Goal: Task Accomplishment & Management: Complete application form

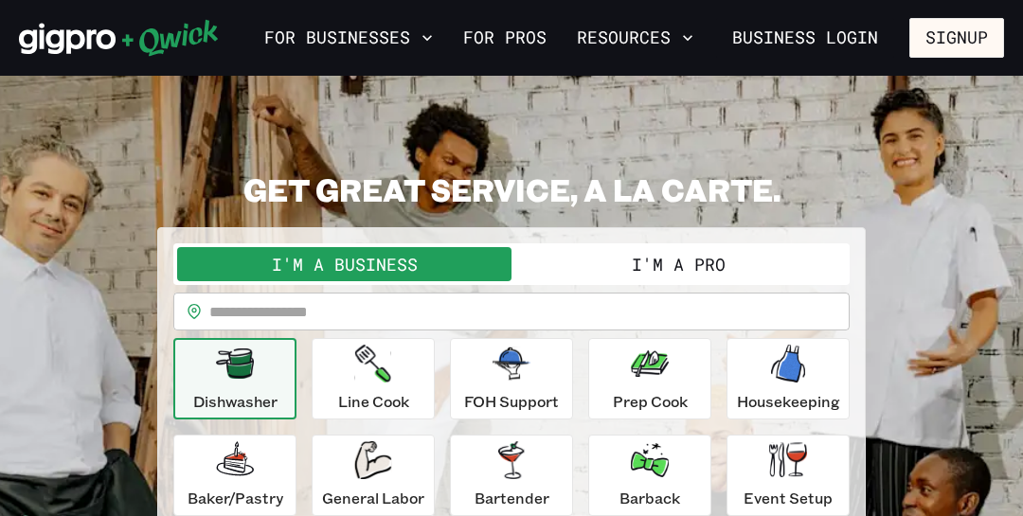
click at [690, 262] on button "I'm a Pro" at bounding box center [678, 264] width 334 height 34
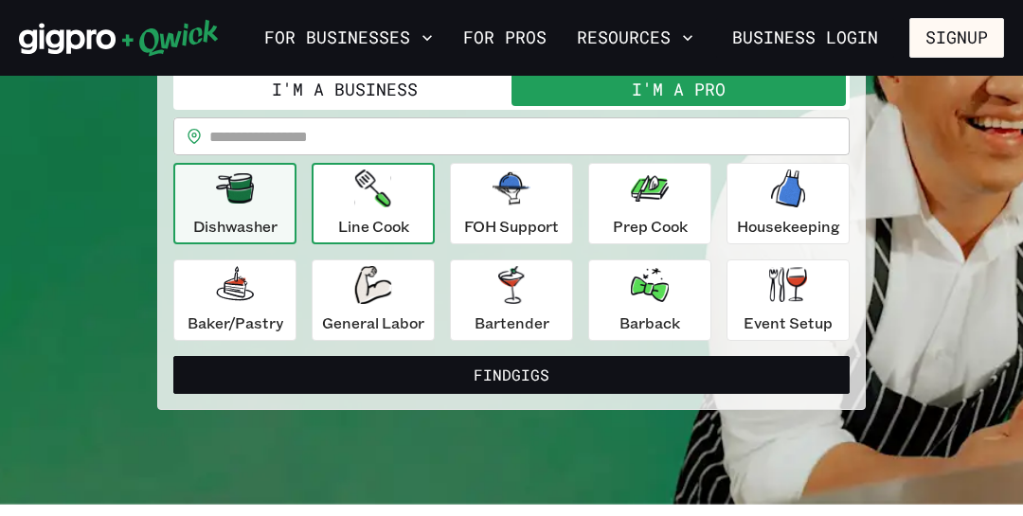
scroll to position [208, 0]
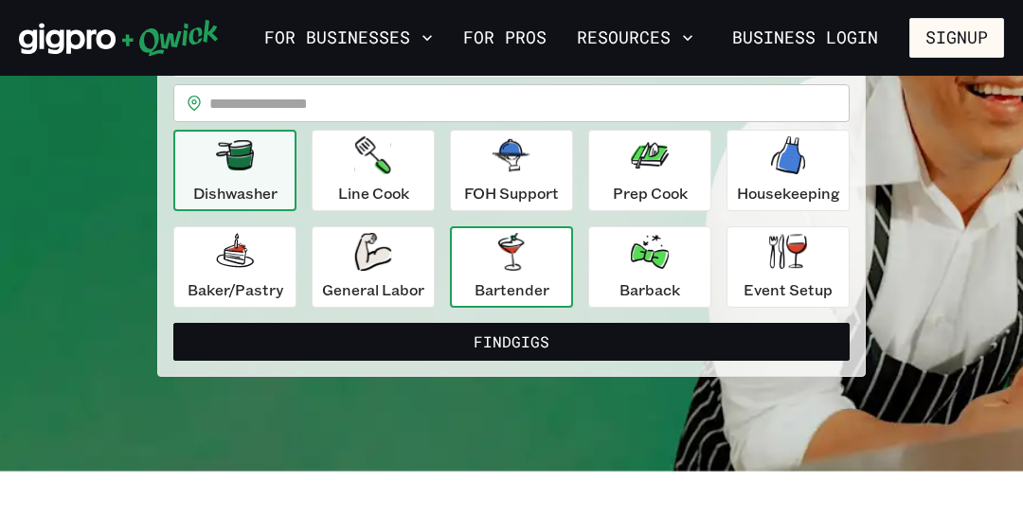
click at [529, 242] on icon "button" at bounding box center [511, 252] width 38 height 38
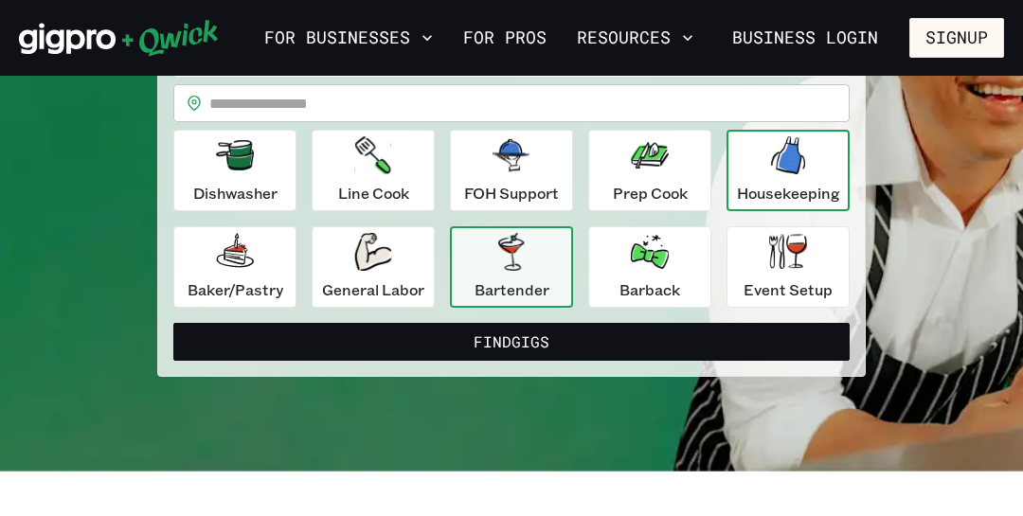
click at [753, 160] on div "Housekeeping" at bounding box center [788, 170] width 103 height 68
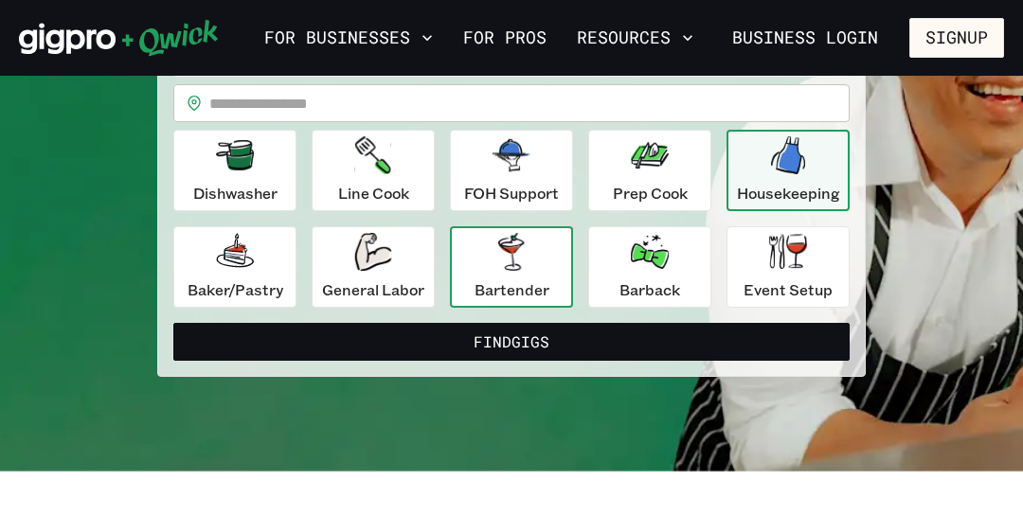
click at [464, 264] on button "Bartender" at bounding box center [511, 266] width 123 height 81
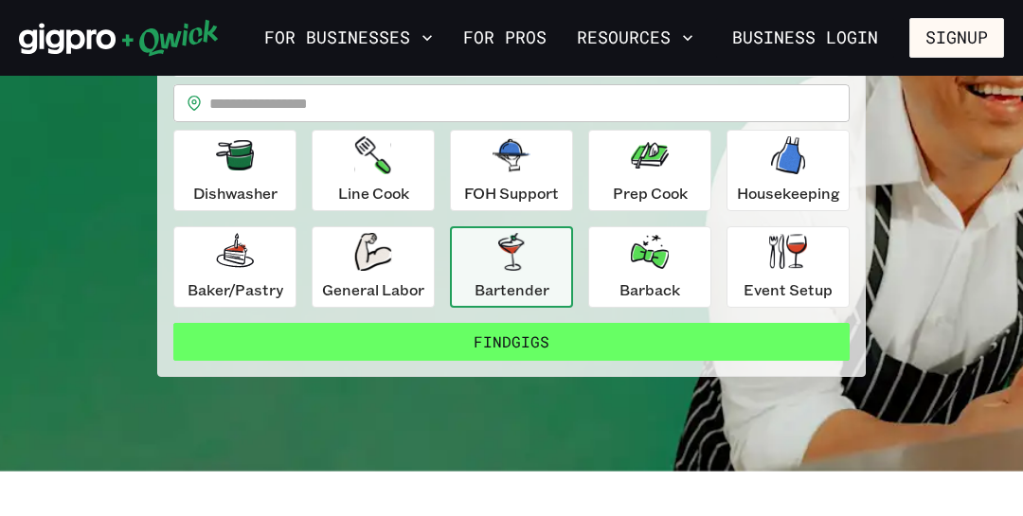
click at [461, 331] on button "Find Gigs" at bounding box center [511, 342] width 676 height 38
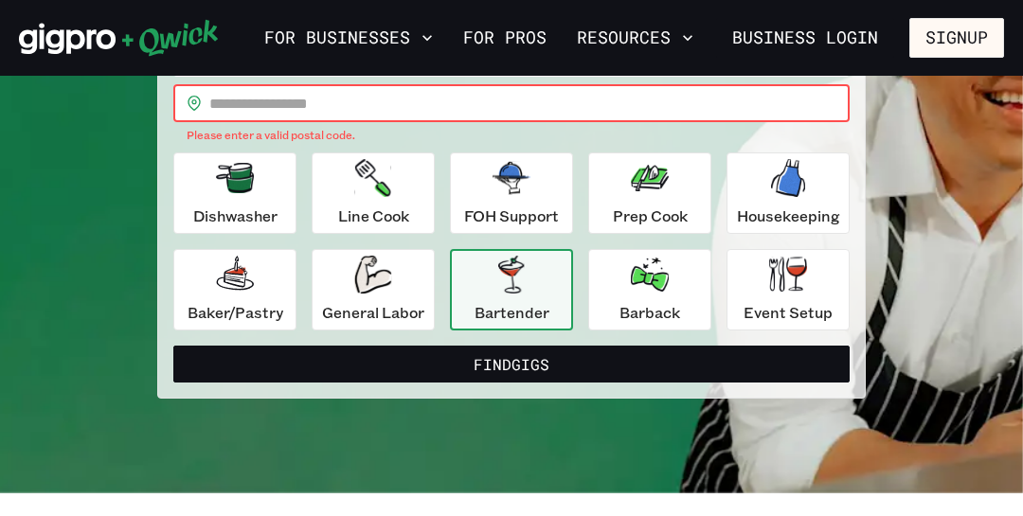
click at [373, 96] on input "text" at bounding box center [529, 103] width 640 height 38
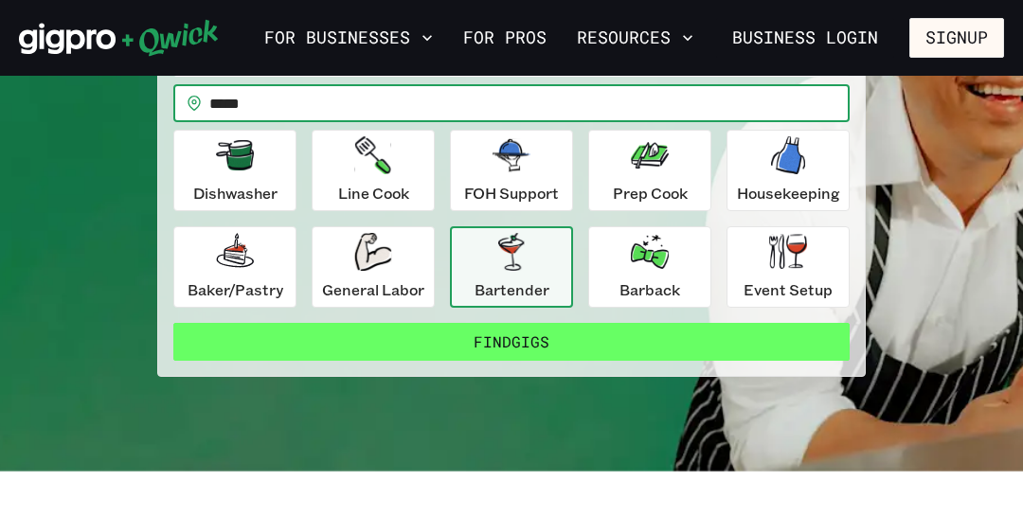
type input "*****"
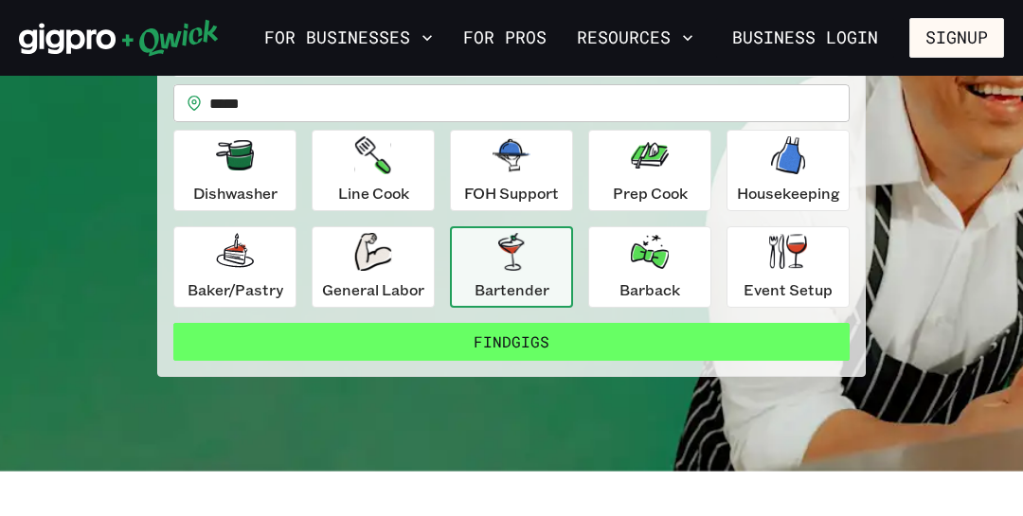
click at [314, 324] on button "Find Gigs" at bounding box center [511, 342] width 676 height 38
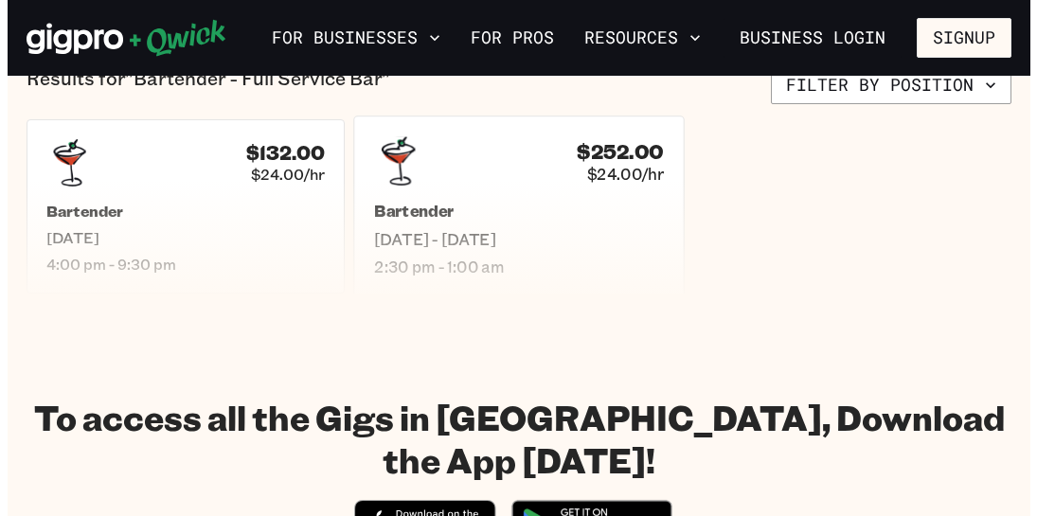
scroll to position [343, 0]
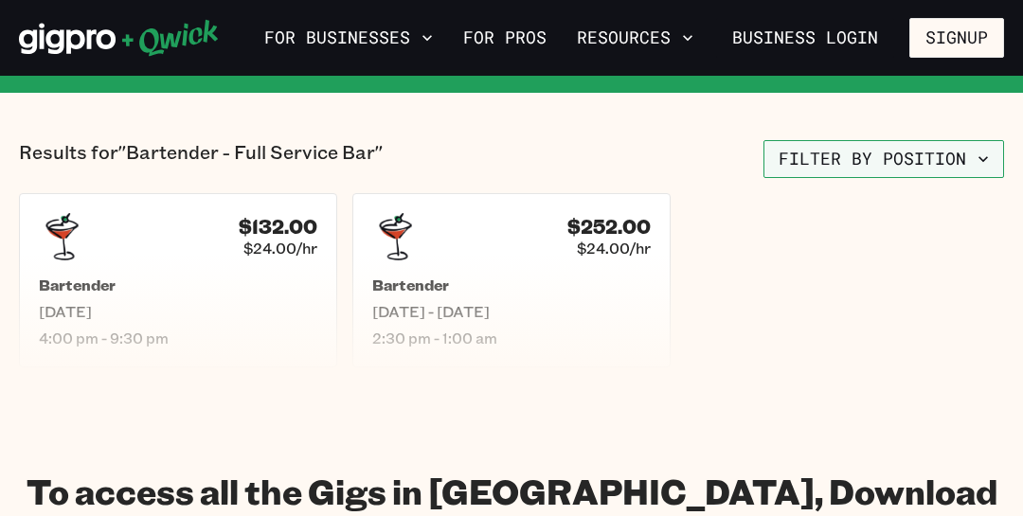
click at [908, 162] on button "Filter by position" at bounding box center [883, 159] width 241 height 38
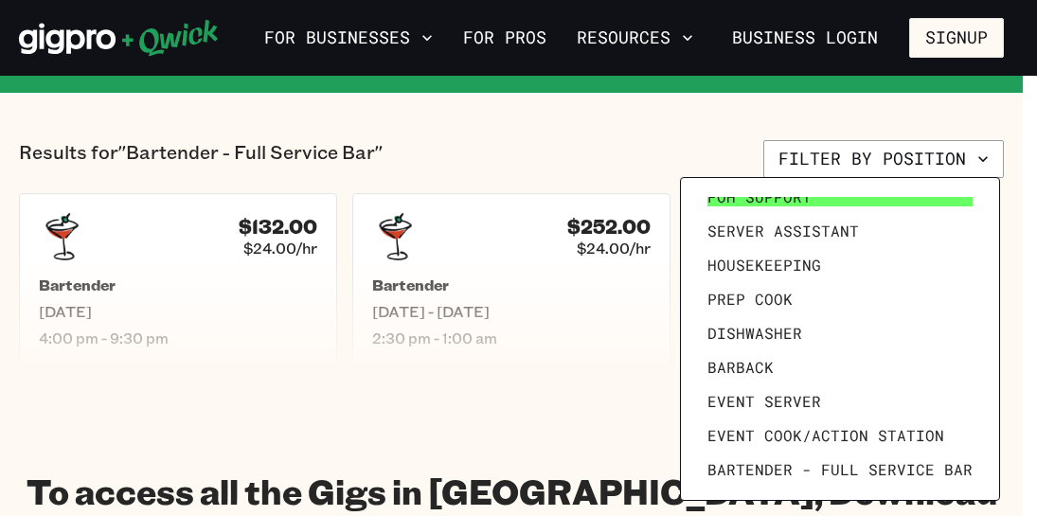
scroll to position [204, 0]
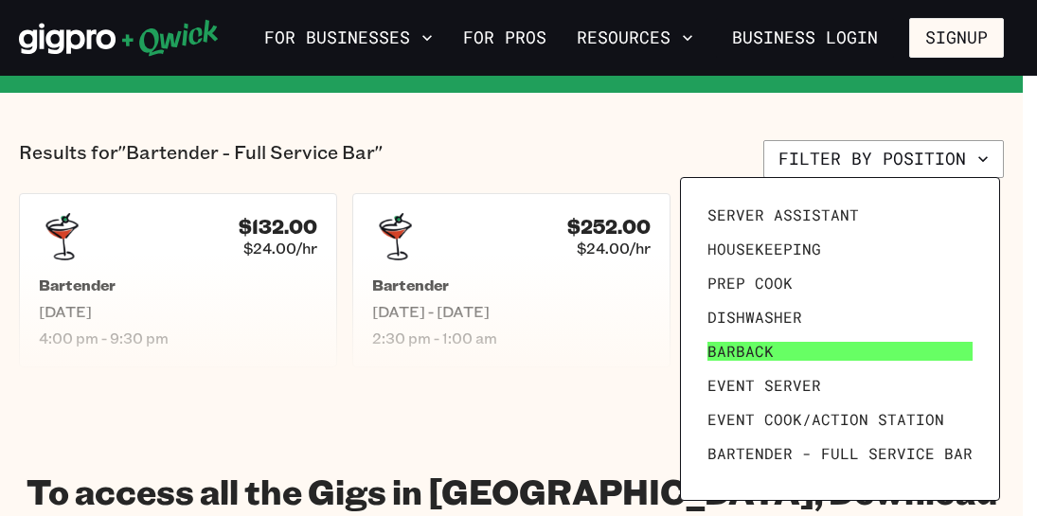
click at [785, 358] on link "Barback" at bounding box center [840, 351] width 280 height 34
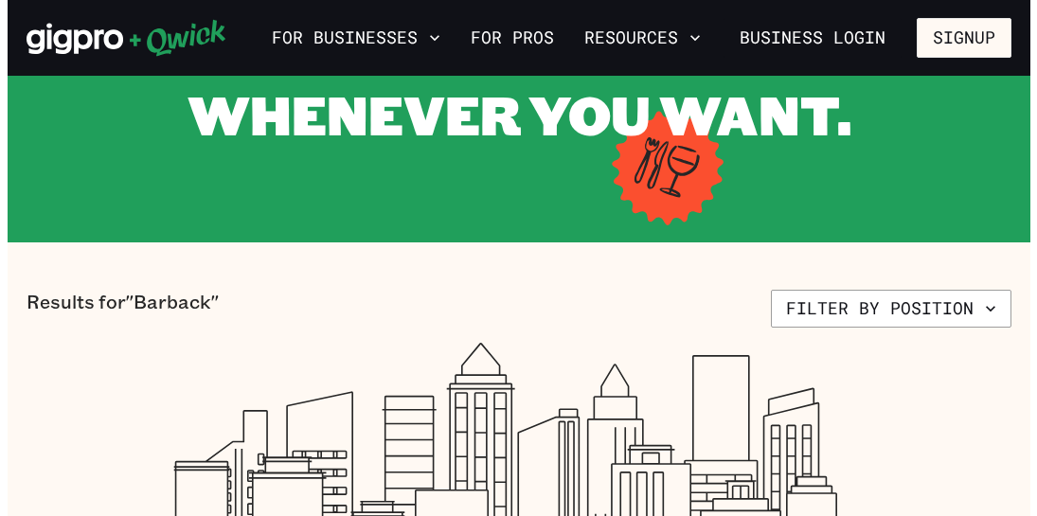
scroll to position [160, 0]
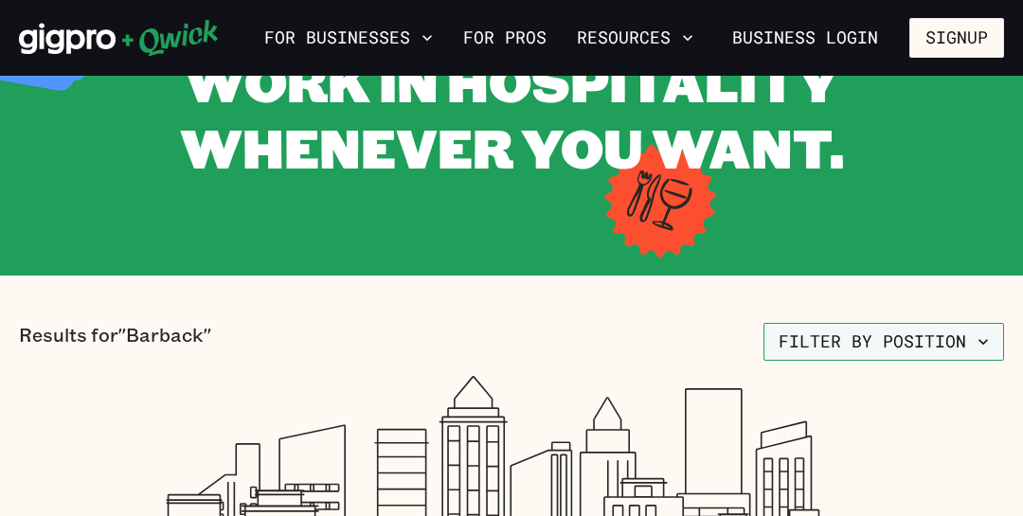
click at [837, 340] on button "Filter by position" at bounding box center [883, 342] width 241 height 38
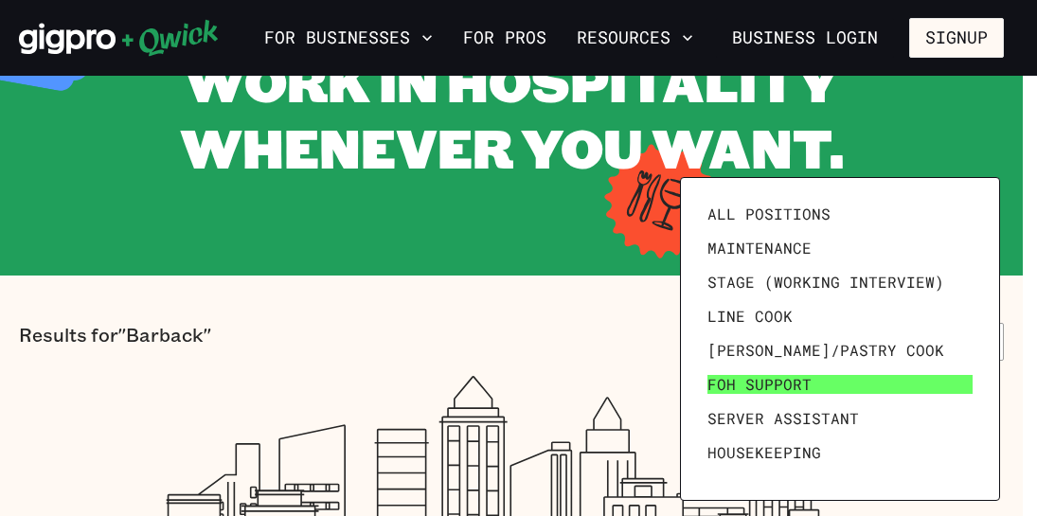
click at [808, 380] on link "FOH Support" at bounding box center [840, 384] width 280 height 34
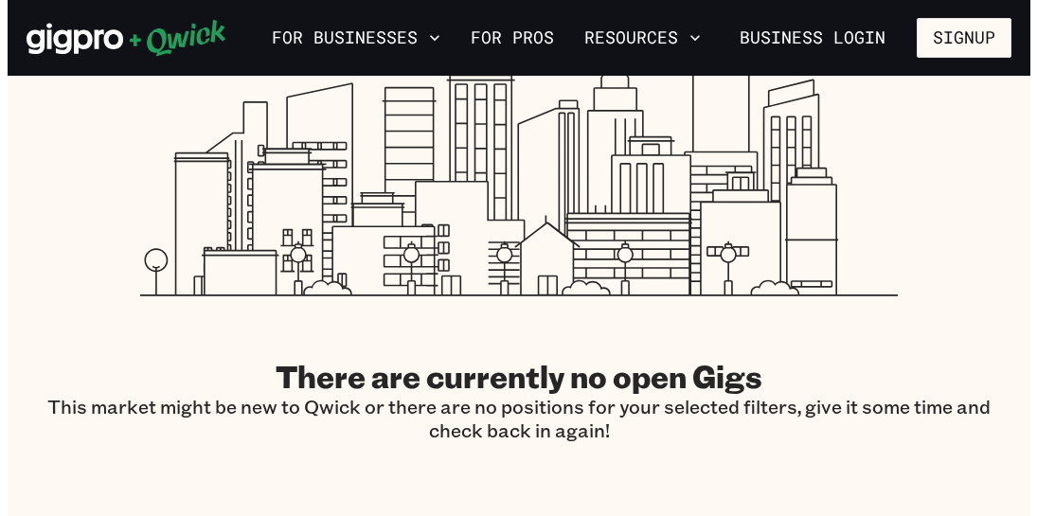
scroll to position [356, 0]
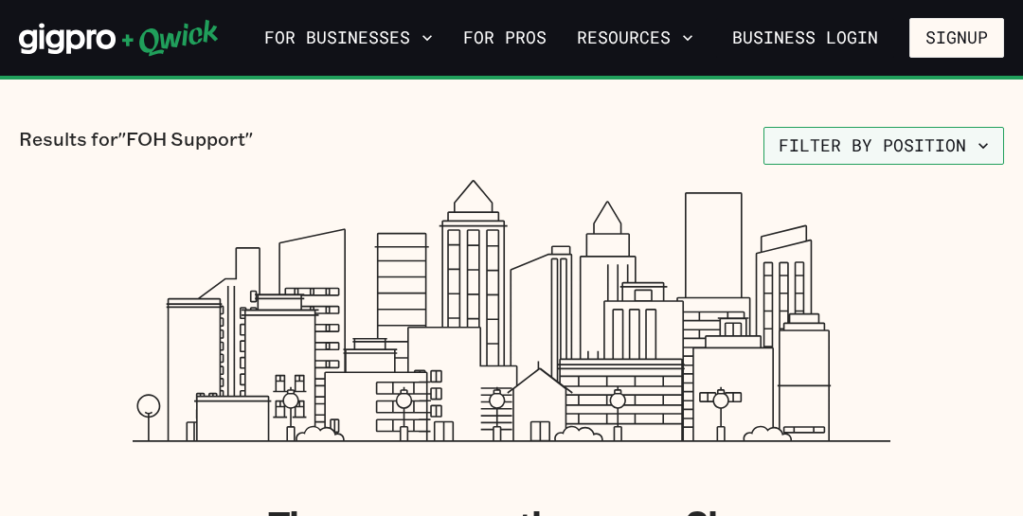
click at [933, 146] on button "Filter by position" at bounding box center [883, 146] width 241 height 38
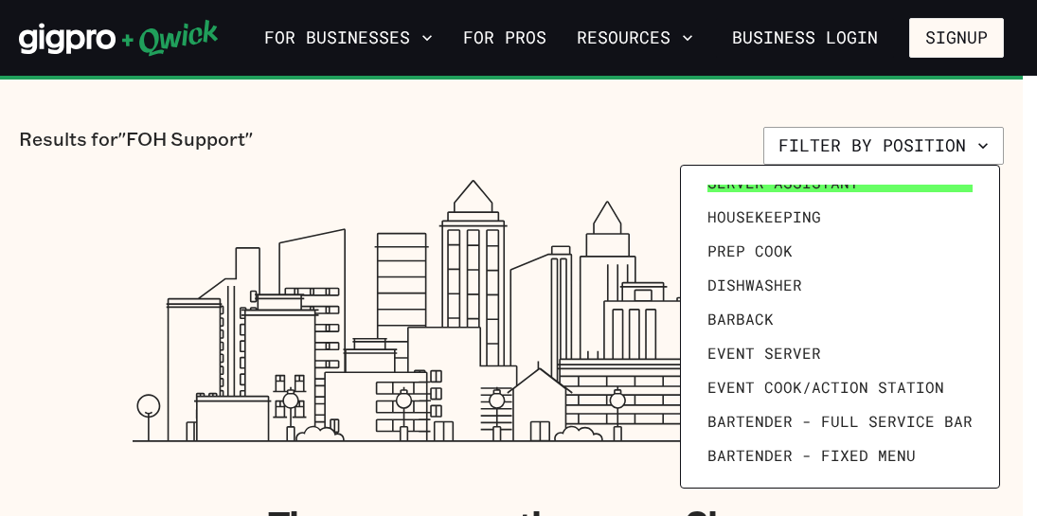
scroll to position [261, 0]
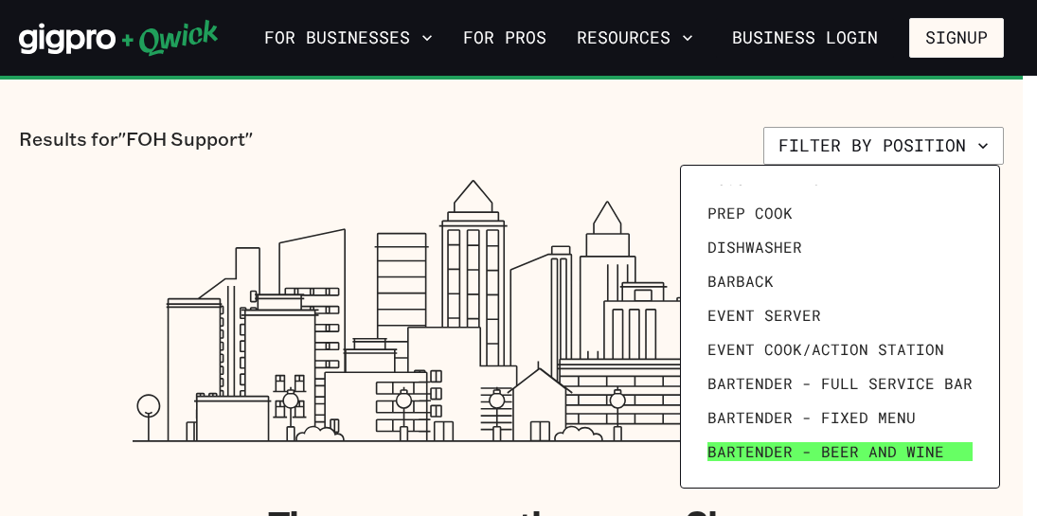
click at [831, 456] on span "Bartender - Beer and Wine" at bounding box center [825, 451] width 237 height 19
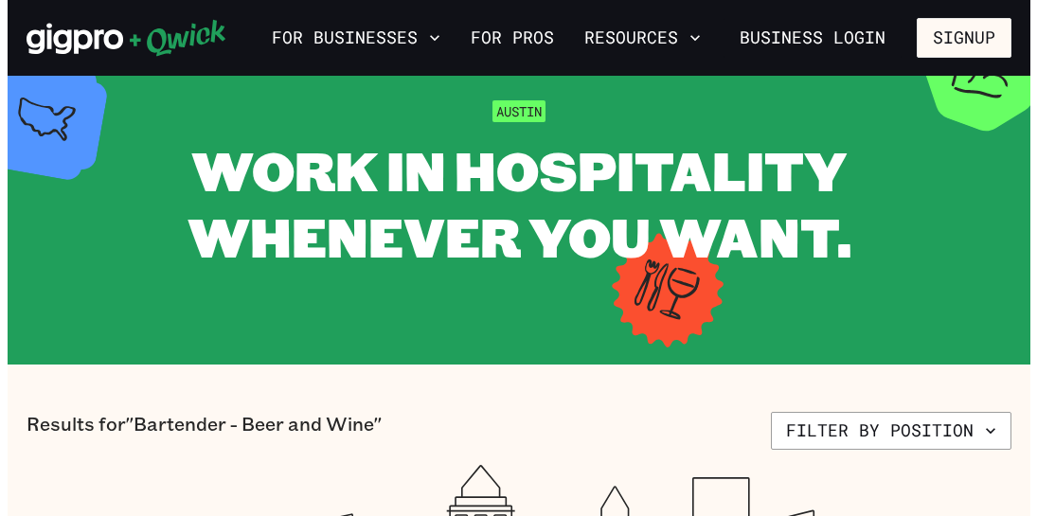
scroll to position [72, 0]
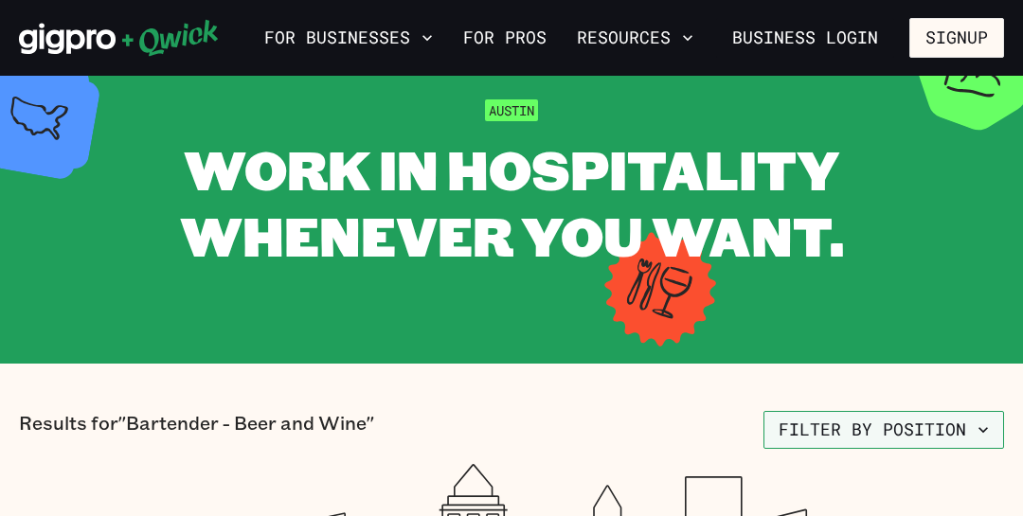
click at [848, 425] on button "Filter by position" at bounding box center [883, 430] width 241 height 38
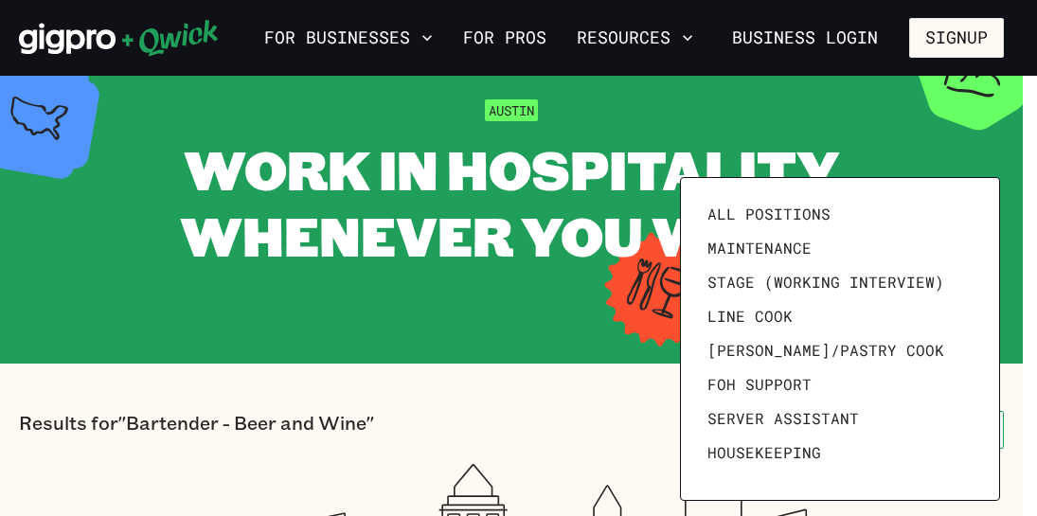
scroll to position [261, 0]
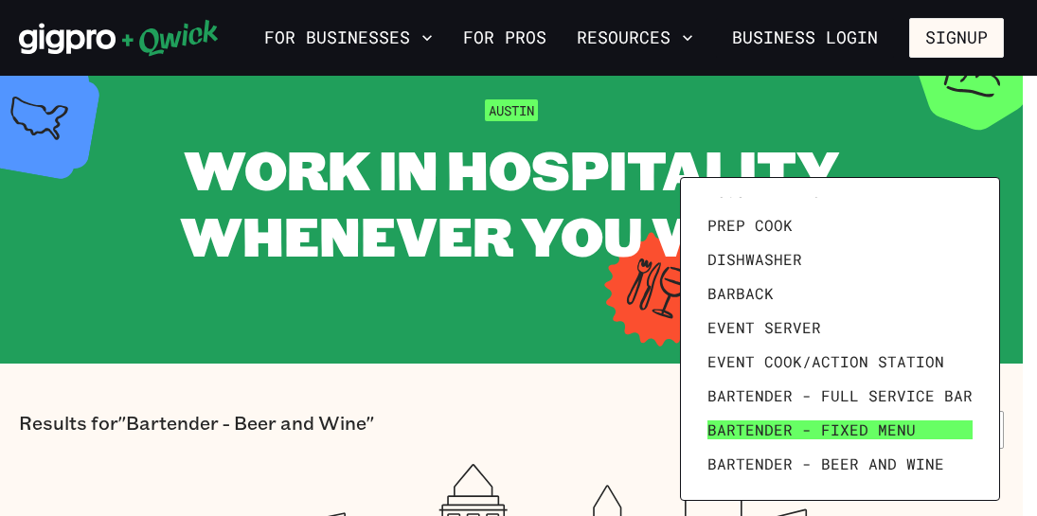
click at [844, 434] on span "Bartender - Fixed Menu" at bounding box center [811, 429] width 208 height 19
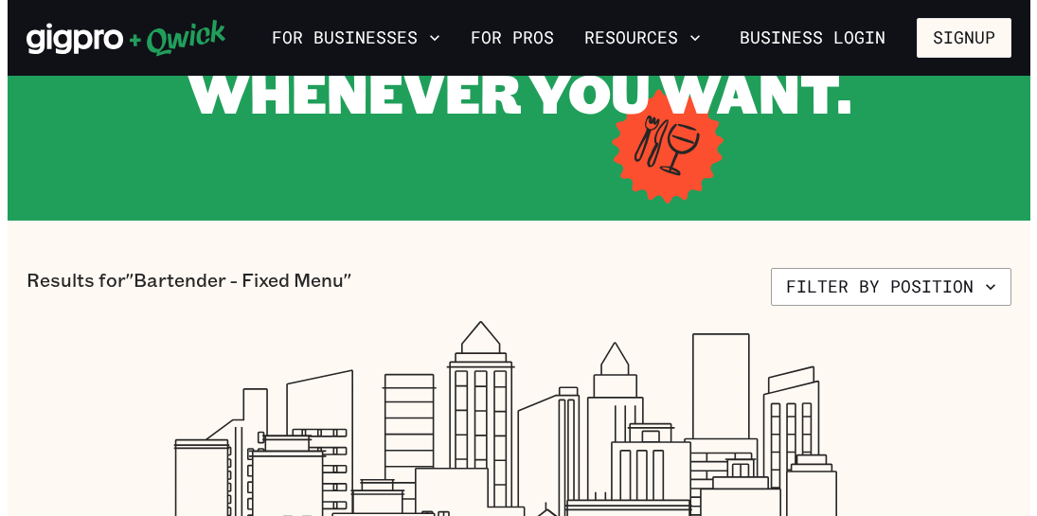
scroll to position [214, 0]
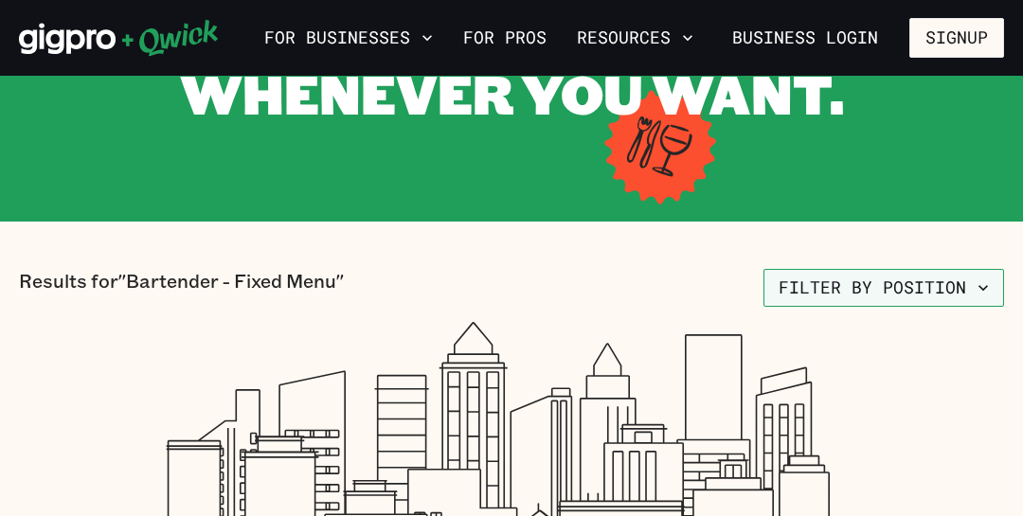
click at [897, 288] on button "Filter by position" at bounding box center [883, 288] width 241 height 38
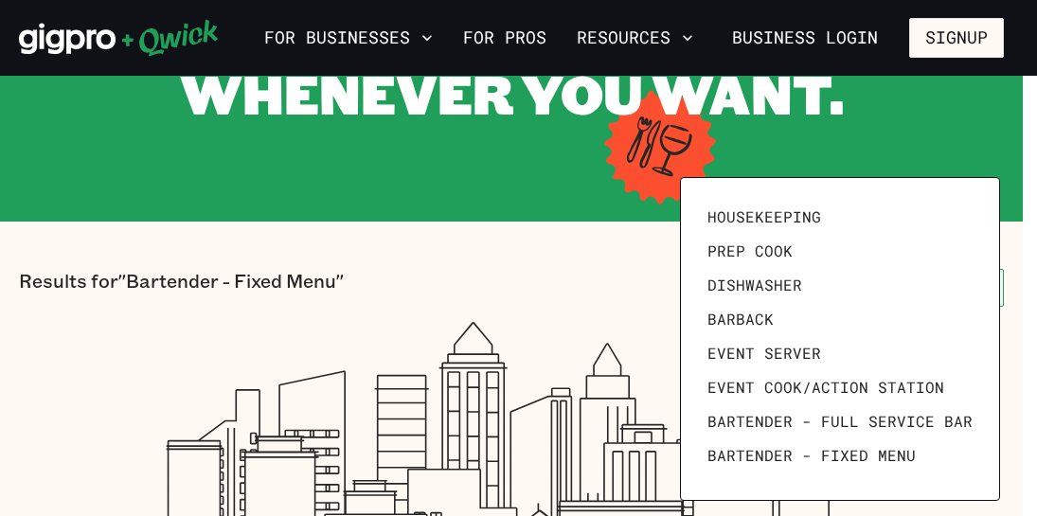
scroll to position [261, 0]
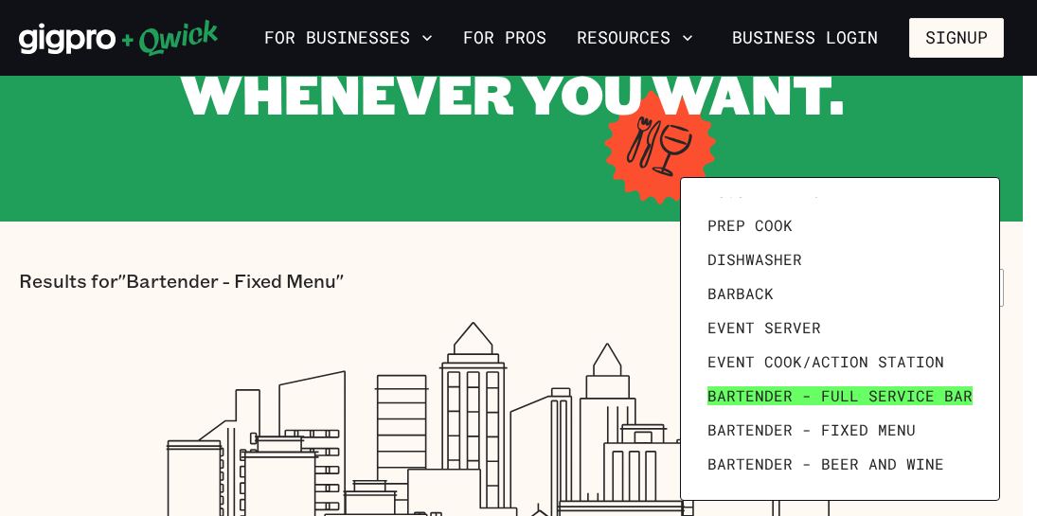
click at [852, 383] on link "Bartender - Full Service Bar" at bounding box center [840, 396] width 280 height 34
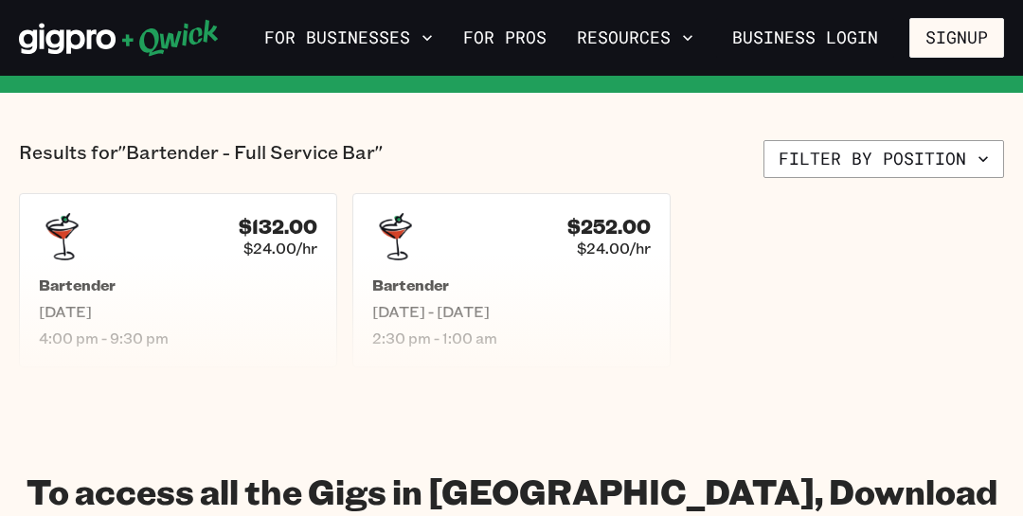
scroll to position [309, 0]
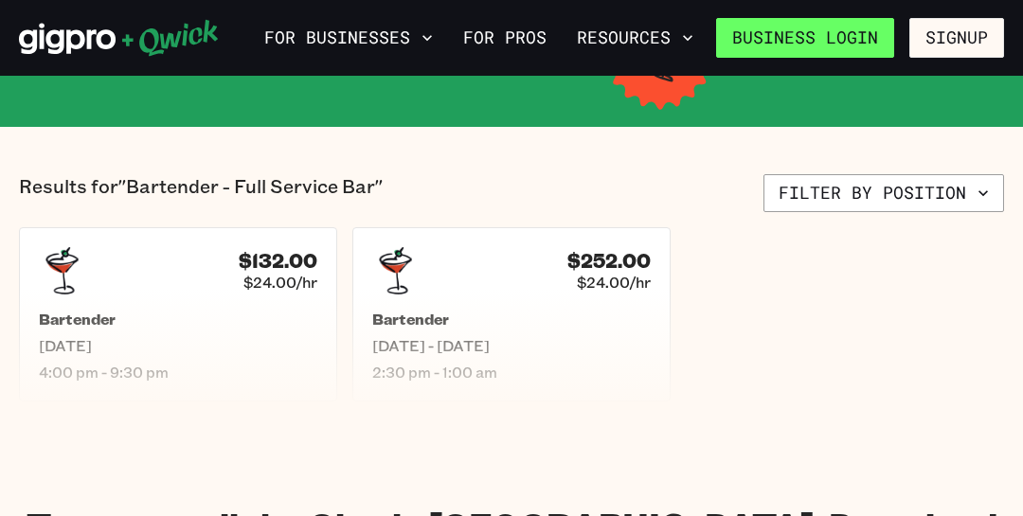
click at [873, 28] on link "Business Login" at bounding box center [805, 38] width 178 height 40
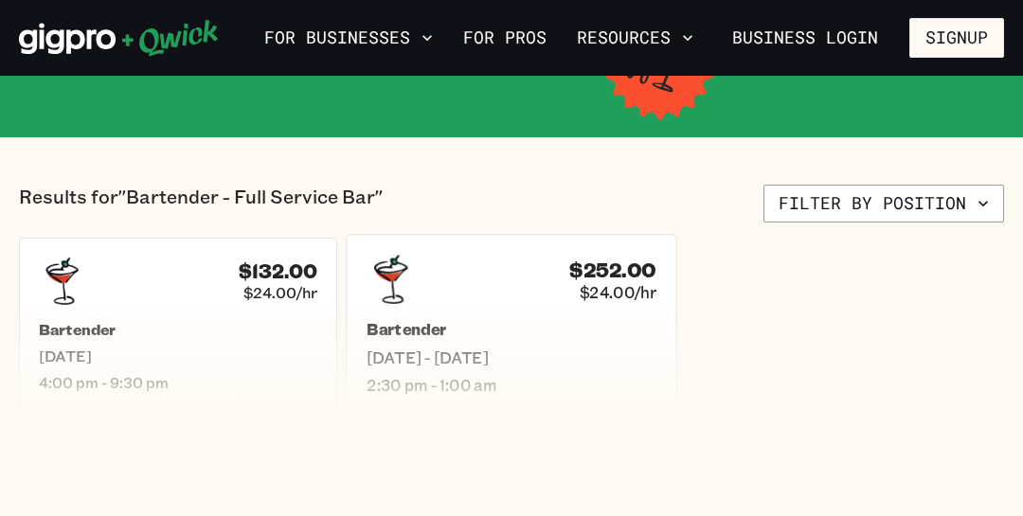
scroll to position [301, 0]
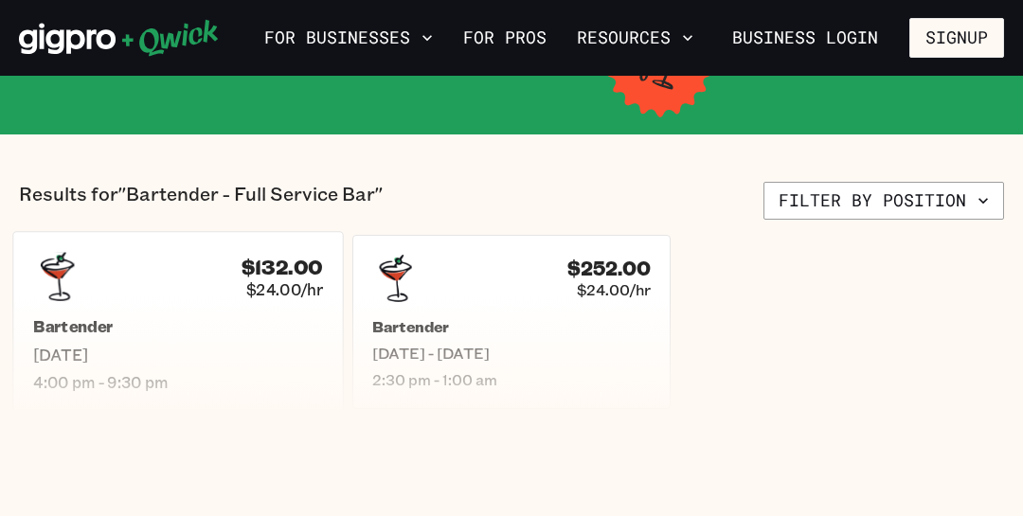
click at [142, 343] on div "Bartender [DATE] 4:00 pm - 9:30 pm" at bounding box center [178, 354] width 290 height 75
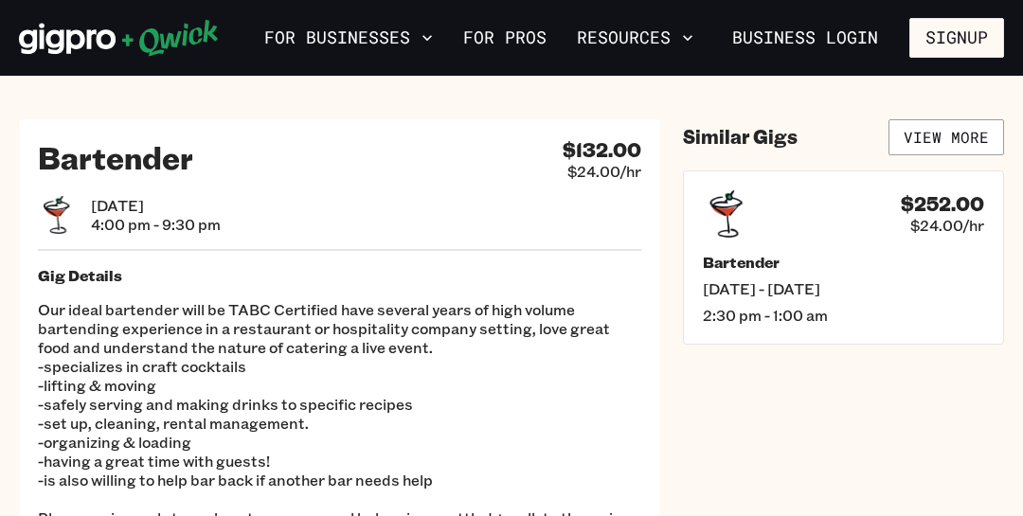
scroll to position [5, 0]
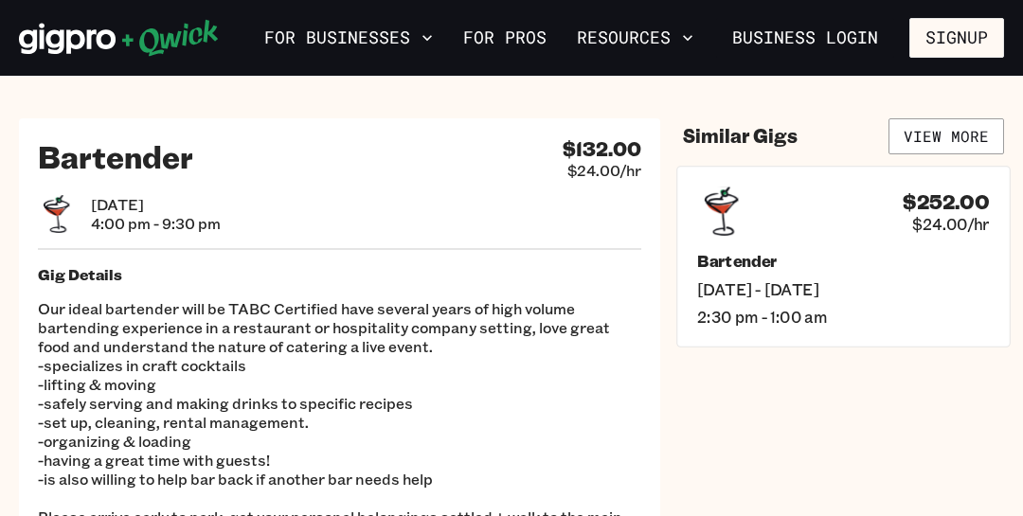
click at [757, 247] on div "$252.00 $24.00/hr Bartender [DATE] - [DATE] 2:30 pm - 1:00 am" at bounding box center [843, 256] width 333 height 181
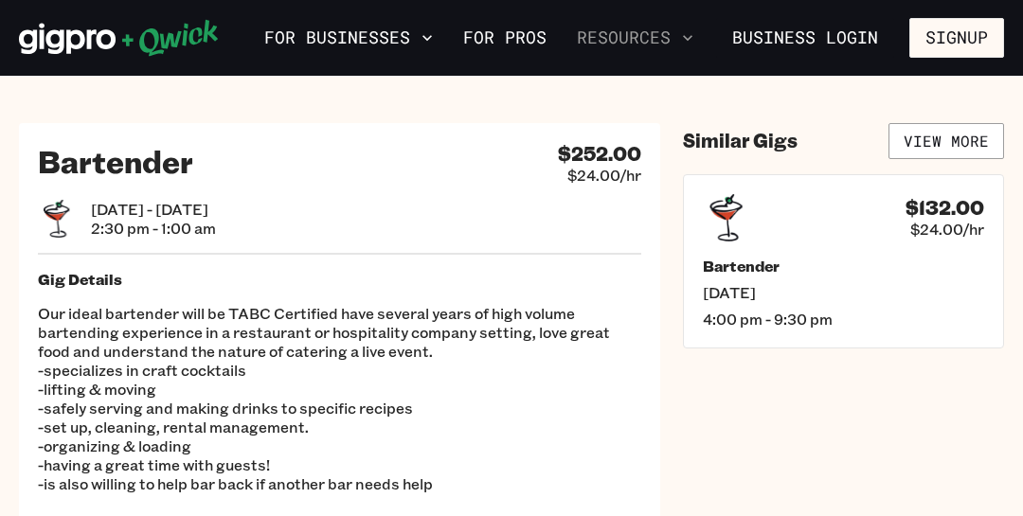
click at [690, 35] on icon "button" at bounding box center [687, 37] width 19 height 19
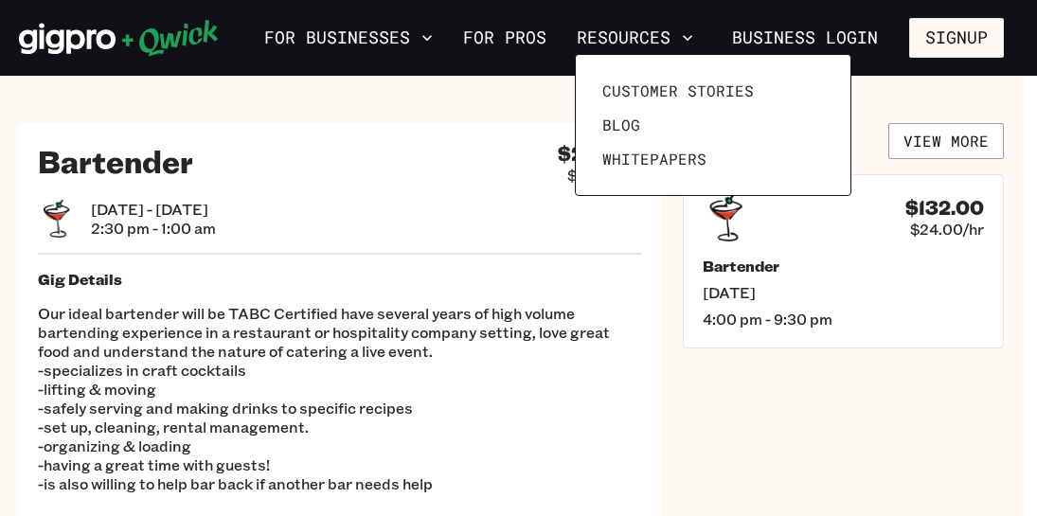
click at [919, 416] on div at bounding box center [518, 258] width 1037 height 516
